Goal: Task Accomplishment & Management: Manage account settings

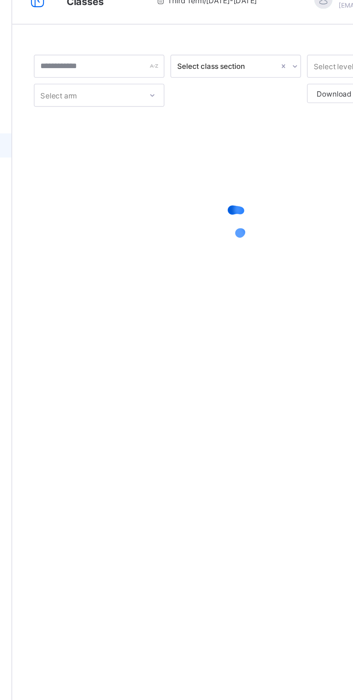
click at [281, 421] on div "Select class section Select level Select arm Download Pdf Report Excel Report ×…" at bounding box center [219, 350] width 267 height 700
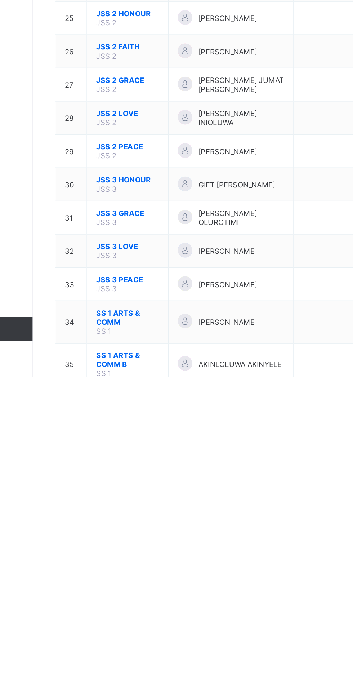
scroll to position [139, 0]
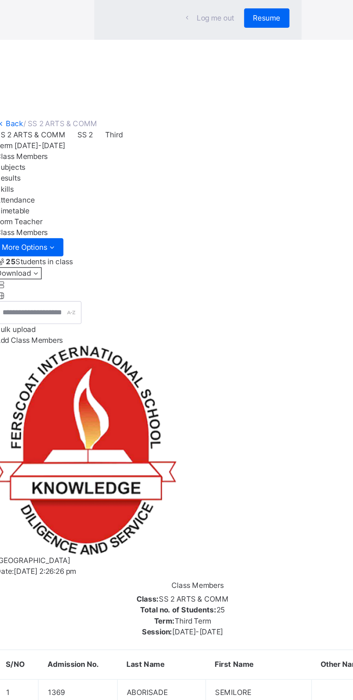
click at [271, 47] on p "Due to inactivity you would be logged out to the system in the next 15mins , cl…" at bounding box center [220, 34] width 102 height 26
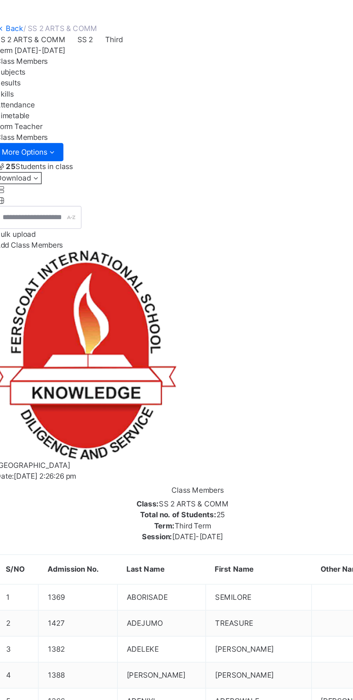
click at [267, 70] on span "Resume" at bounding box center [261, 67] width 16 height 6
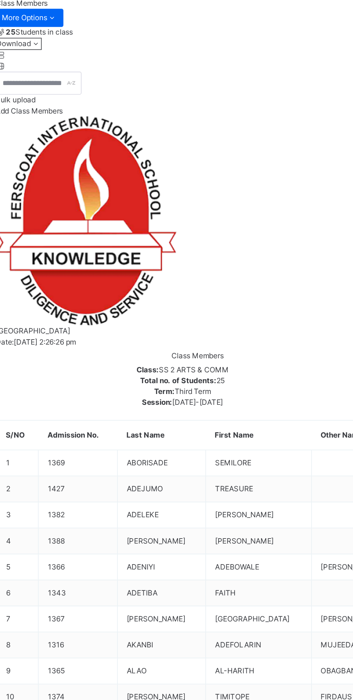
click at [155, 79] on div "Subjects" at bounding box center [219, 76] width 241 height 6
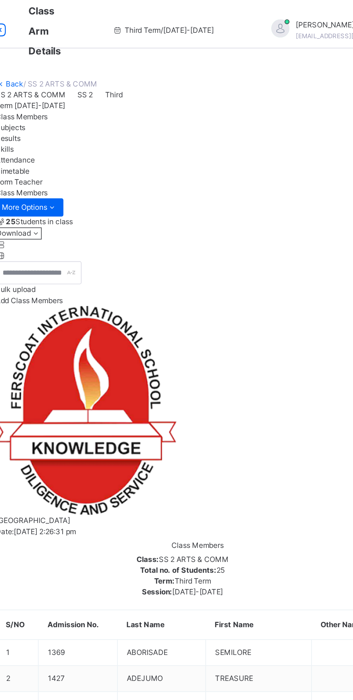
click at [295, 15] on span "[PERSON_NAME]" at bounding box center [310, 15] width 64 height 6
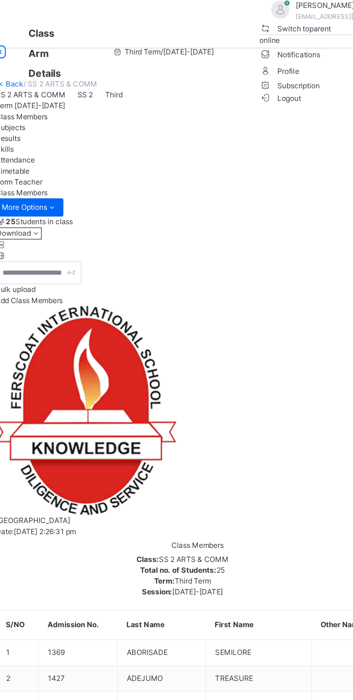
click at [281, 62] on span "Logout" at bounding box center [268, 59] width 25 height 8
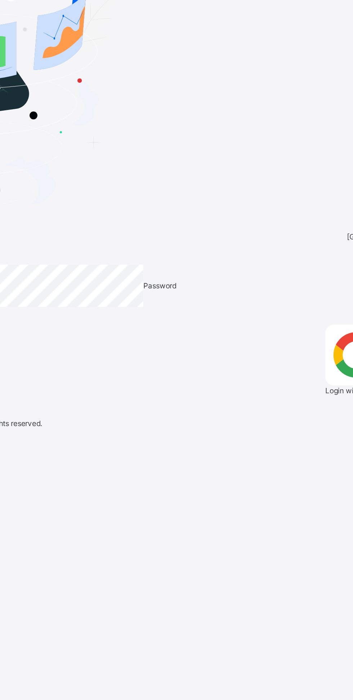
click at [43, 220] on input "email" at bounding box center [21, 216] width 43 height 6
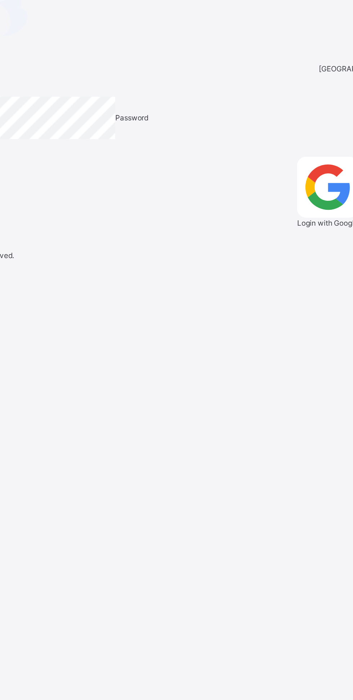
type input "**********"
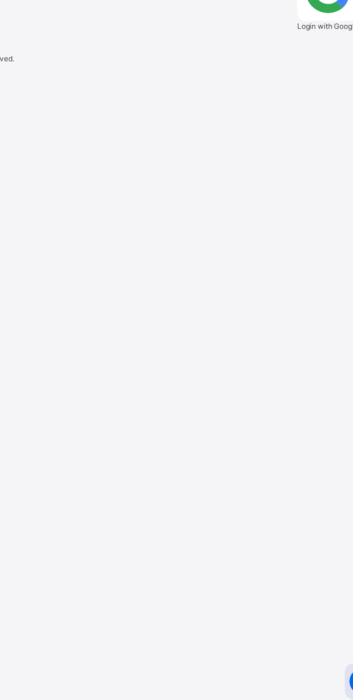
click at [336, 261] on span "Login" at bounding box center [341, 258] width 11 height 5
